Goal: Use online tool/utility: Utilize a website feature to perform a specific function

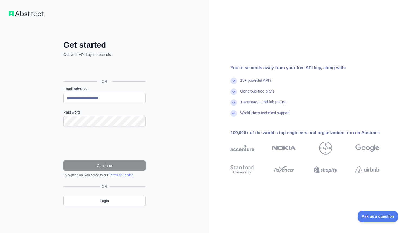
click at [118, 70] on div "Sign in with Google. Opens in new tab" at bounding box center [103, 69] width 81 height 12
click at [109, 70] on div "Sign in with Google. Opens in new tab" at bounding box center [103, 69] width 81 height 12
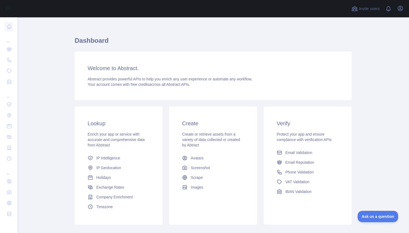
scroll to position [6, 0]
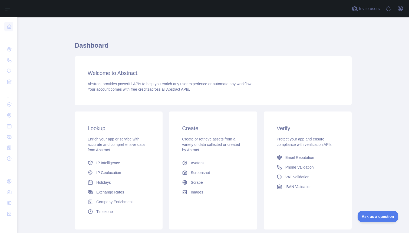
scroll to position [6, 0]
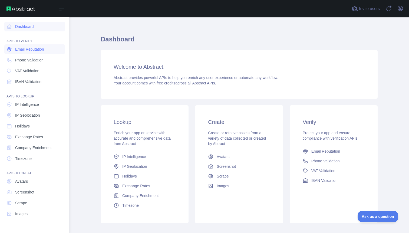
click at [31, 49] on span "Email Reputation" at bounding box center [29, 49] width 29 height 5
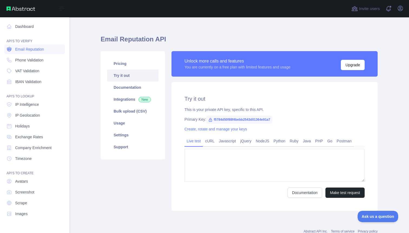
type textarea "**********"
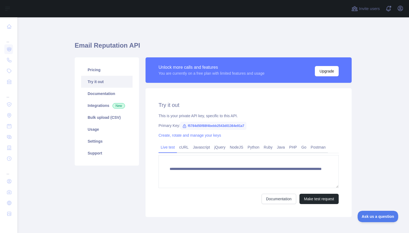
click at [185, 127] on icon at bounding box center [184, 126] width 4 height 4
click at [203, 126] on span "f5784d50f88f4bebb2543d01364e91a7" at bounding box center [213, 126] width 66 height 8
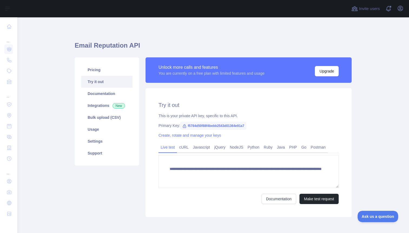
click at [203, 126] on span "f5784d50f88f4bebb2543d01364e91a7" at bounding box center [213, 126] width 66 height 8
copy span "f5784d50f88f4bebb2543d01364e91a7"
